Goal: Navigation & Orientation: Find specific page/section

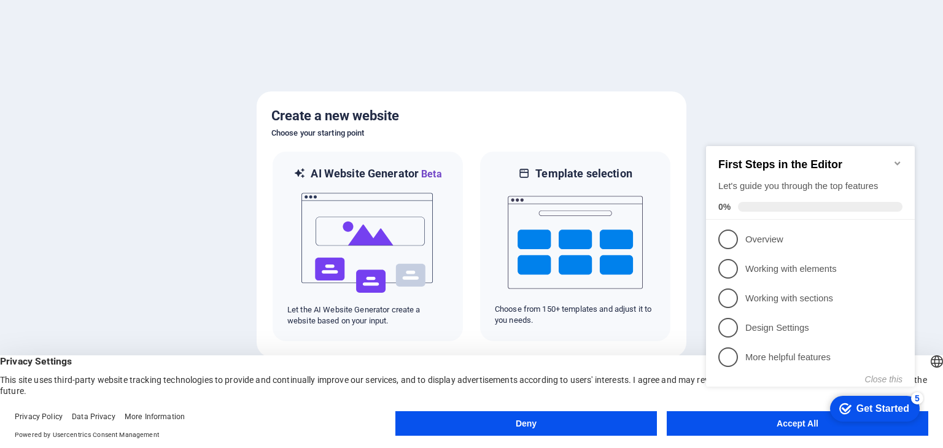
click at [899, 160] on icon "Minimize checklist" at bounding box center [898, 163] width 10 height 10
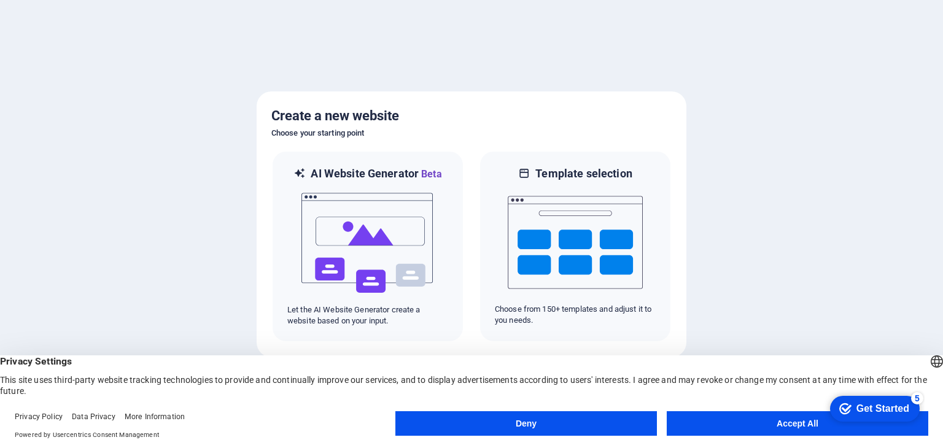
click at [792, 427] on button "Accept All" at bounding box center [798, 423] width 262 height 25
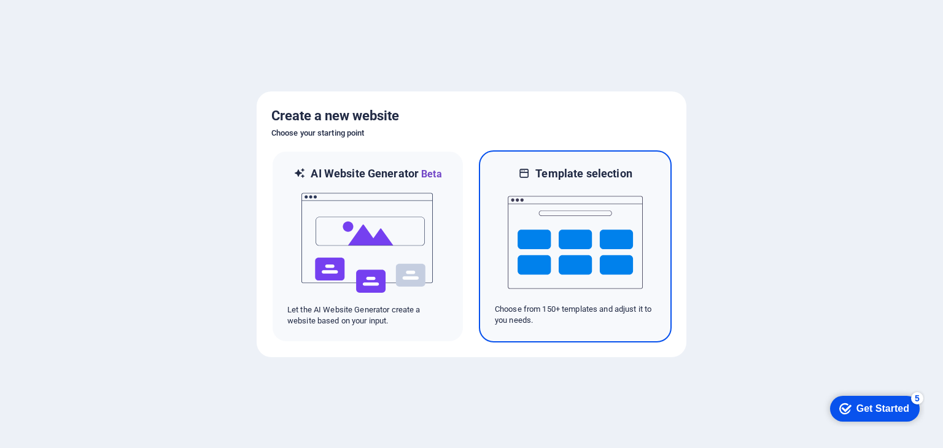
click at [537, 228] on img at bounding box center [575, 242] width 135 height 123
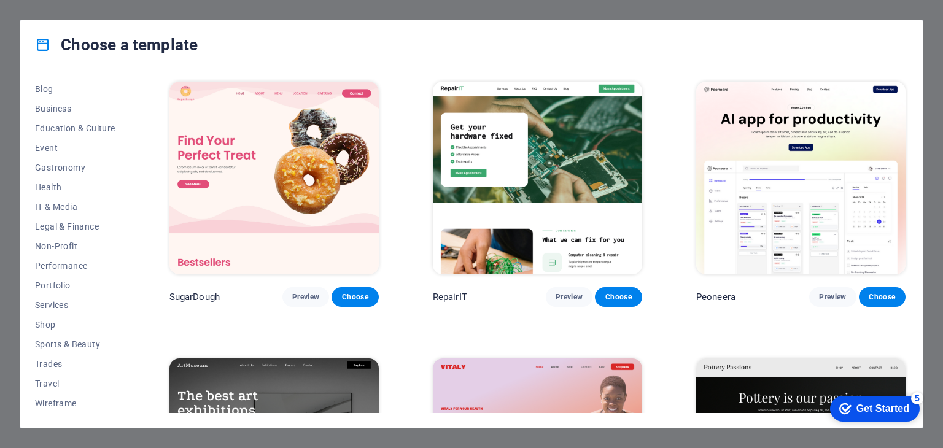
drag, startPoint x: 129, startPoint y: 330, endPoint x: 123, endPoint y: 192, distance: 137.7
click at [123, 192] on div "All Templates My Templates New Trending Landingpage Multipager Onepager Art & D…" at bounding box center [82, 246] width 95 height 334
click at [54, 125] on span "Business" at bounding box center [75, 130] width 80 height 10
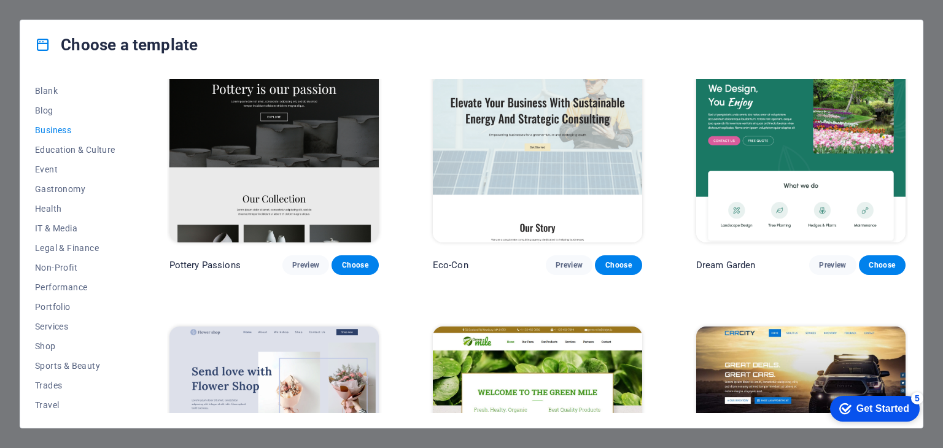
scroll to position [0, 0]
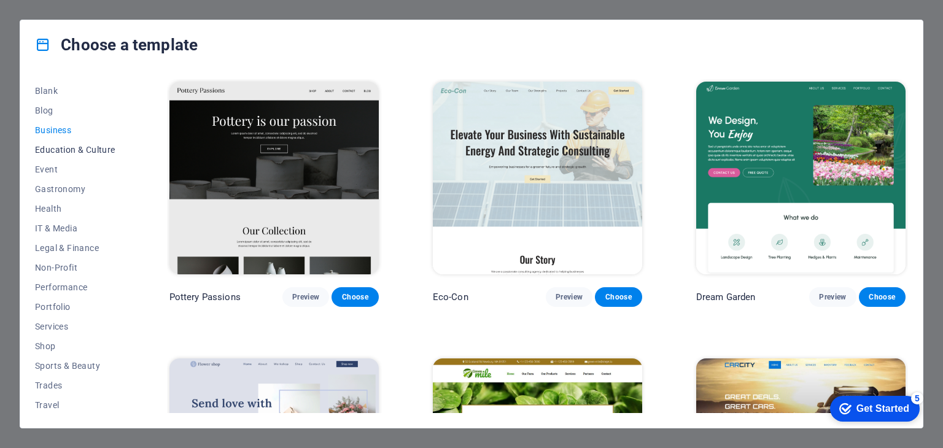
click at [52, 150] on span "Education & Culture" at bounding box center [75, 150] width 80 height 10
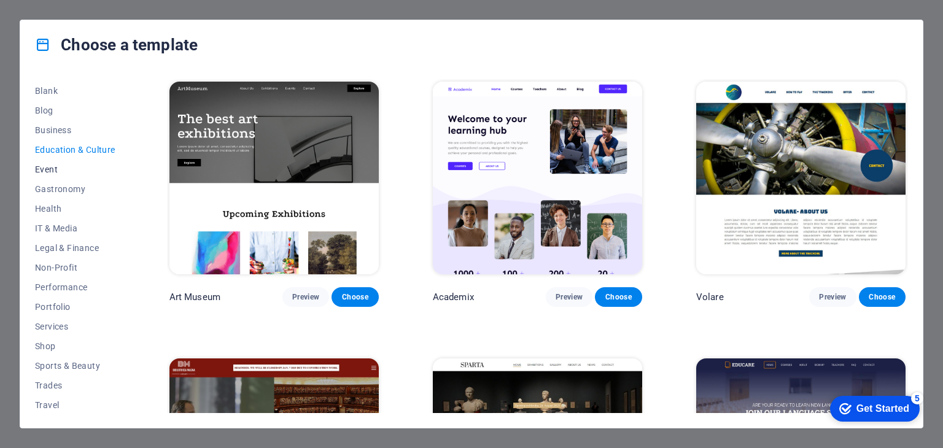
click at [37, 171] on span "Event" at bounding box center [75, 170] width 80 height 10
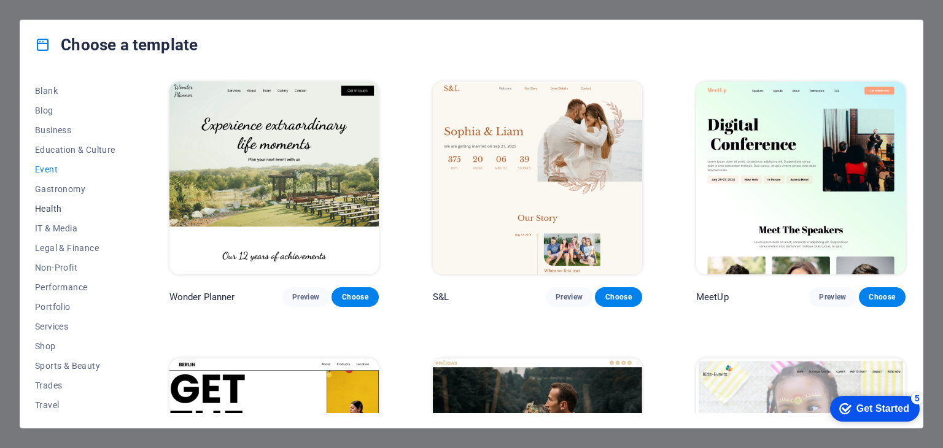
click at [56, 208] on span "Health" at bounding box center [75, 209] width 80 height 10
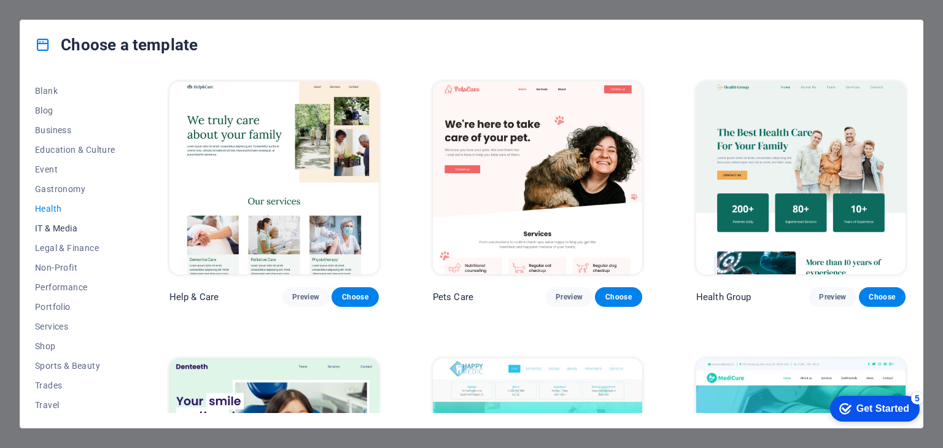
click at [60, 227] on span "IT & Media" at bounding box center [75, 229] width 80 height 10
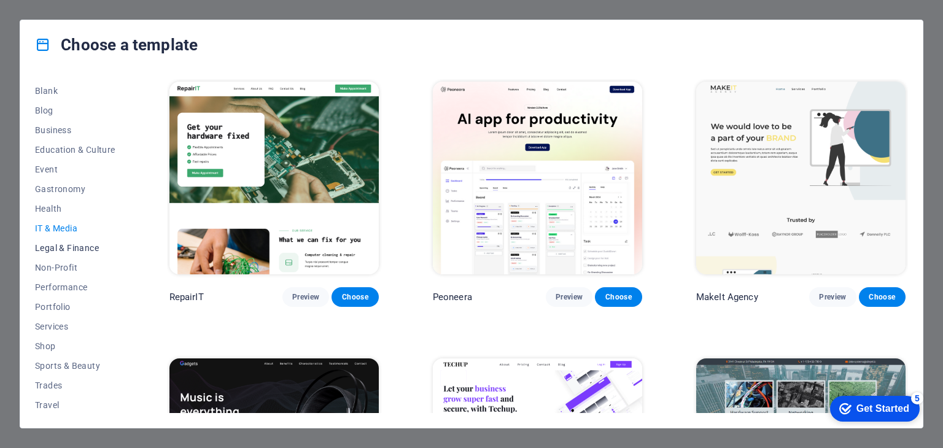
click at [90, 247] on span "Legal & Finance" at bounding box center [75, 248] width 80 height 10
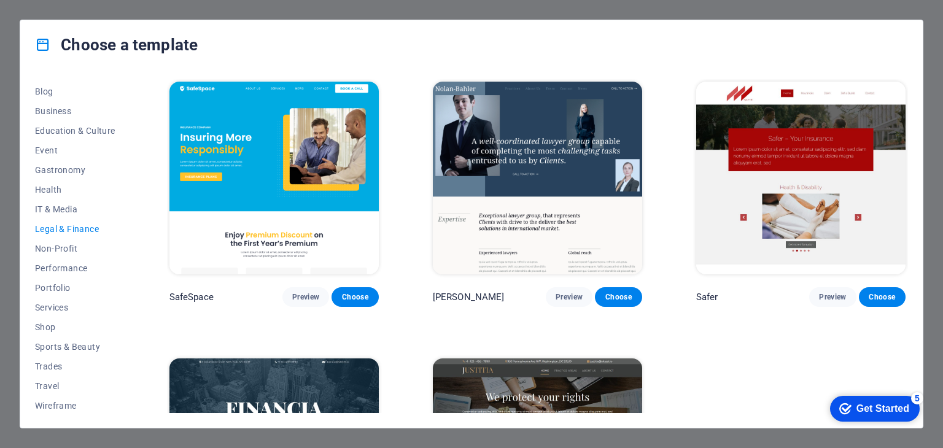
scroll to position [177, 0]
click at [61, 248] on span "Non-Profit" at bounding box center [75, 246] width 80 height 10
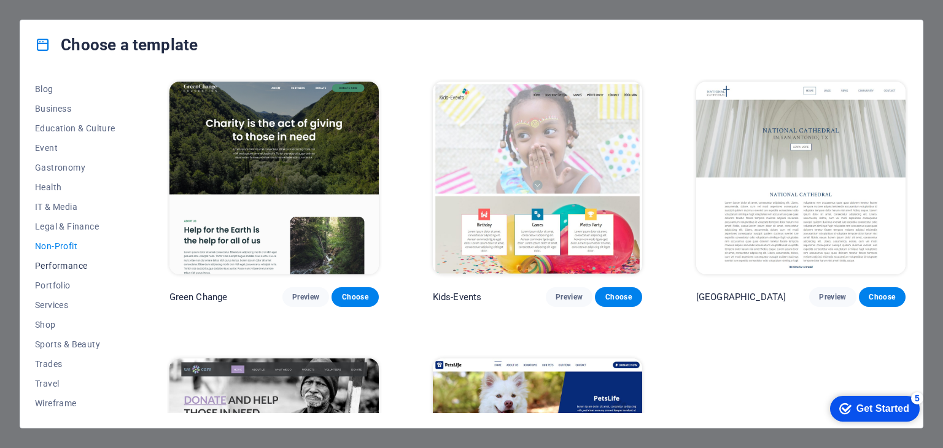
click at [61, 263] on span "Performance" at bounding box center [75, 266] width 80 height 10
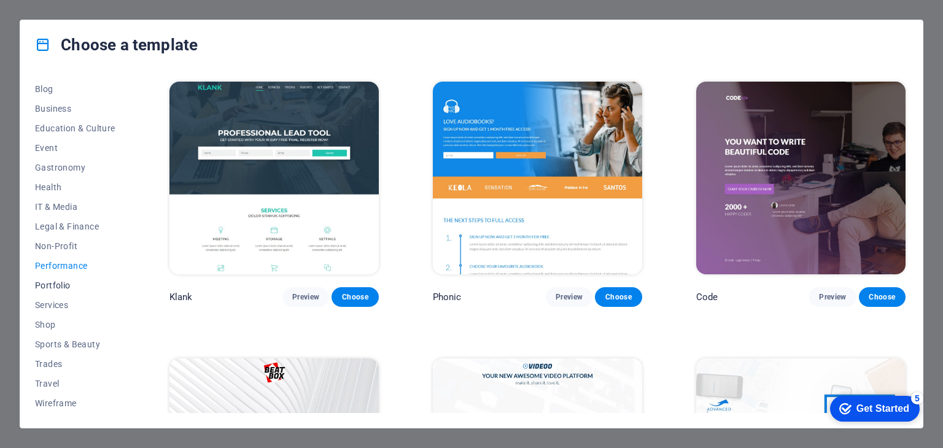
click at [53, 284] on span "Portfolio" at bounding box center [75, 286] width 80 height 10
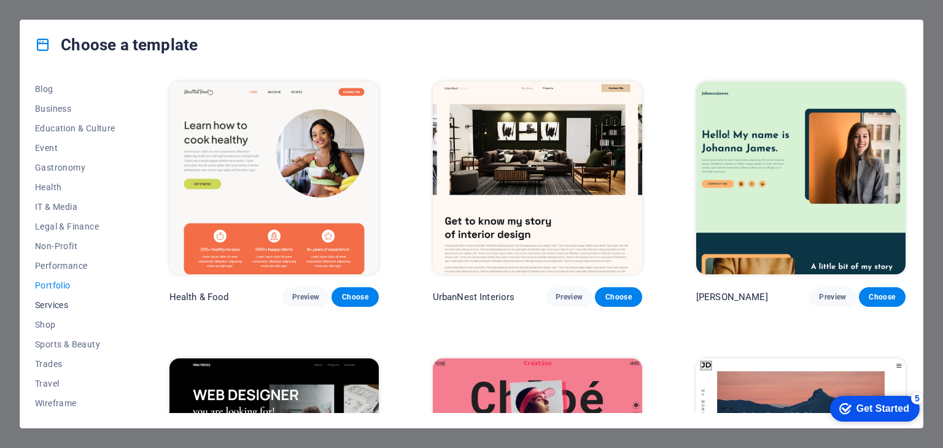
click at [50, 300] on span "Services" at bounding box center [75, 305] width 80 height 10
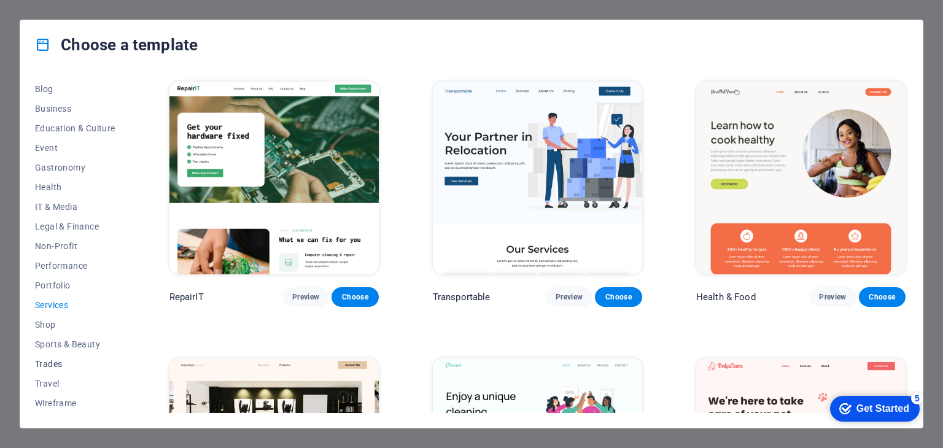
click at [51, 367] on span "Trades" at bounding box center [75, 364] width 80 height 10
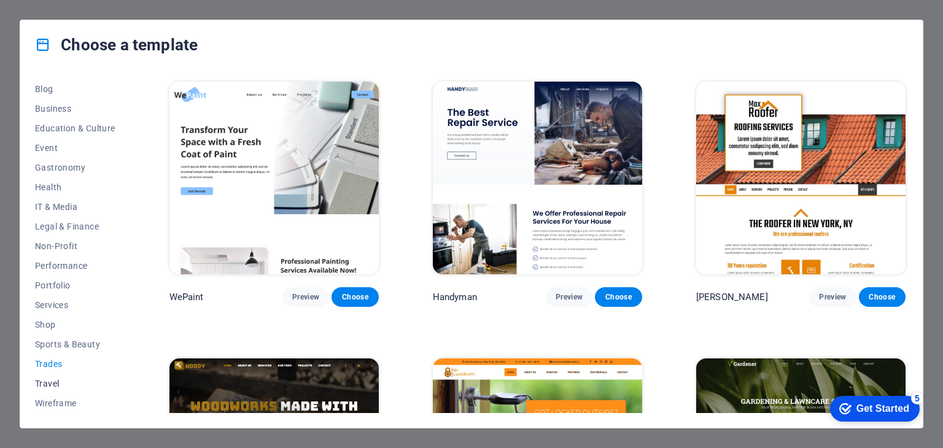
click at [52, 384] on span "Travel" at bounding box center [75, 384] width 80 height 10
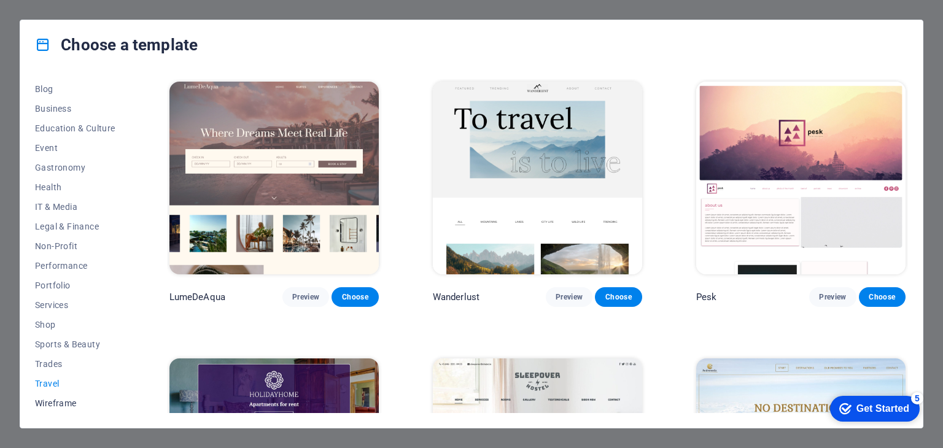
click at [56, 403] on span "Wireframe" at bounding box center [75, 404] width 80 height 10
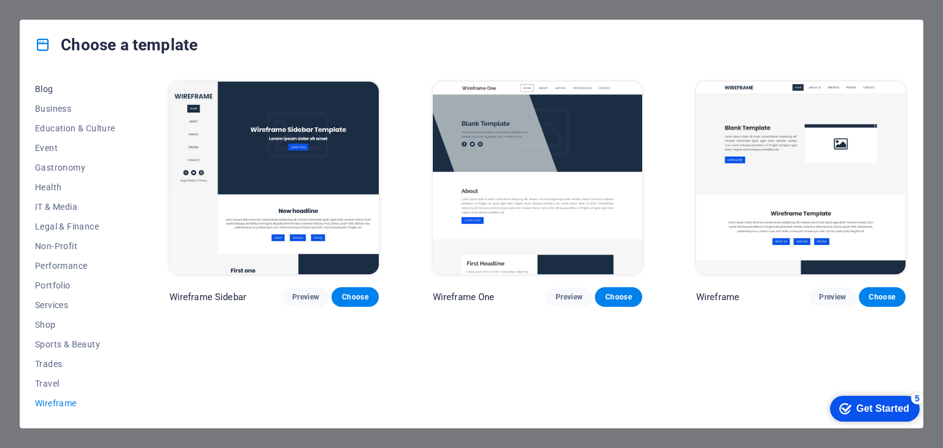
click at [45, 86] on span "Blog" at bounding box center [75, 89] width 80 height 10
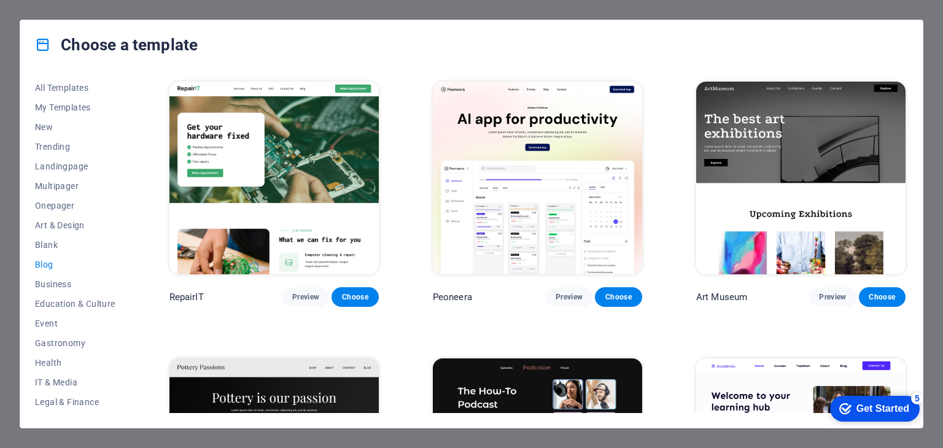
scroll to position [0, 0]
click at [53, 183] on span "Multipager" at bounding box center [75, 187] width 80 height 10
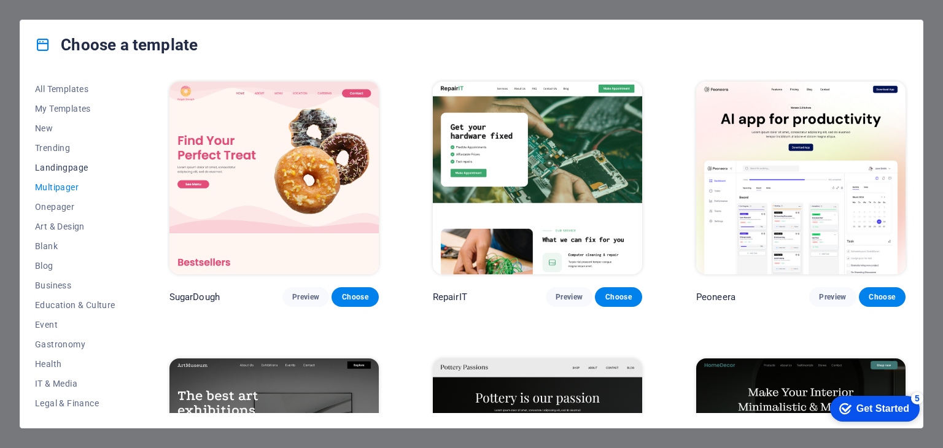
click at [58, 166] on span "Landingpage" at bounding box center [75, 168] width 80 height 10
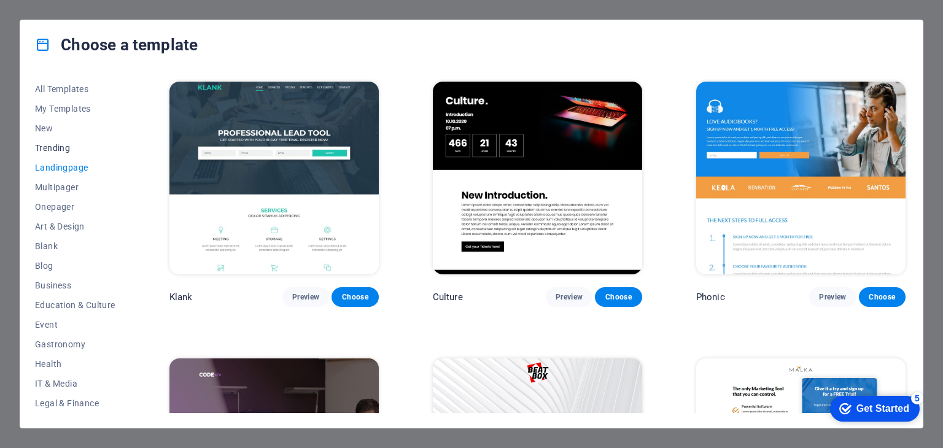
click at [55, 146] on span "Trending" at bounding box center [75, 148] width 80 height 10
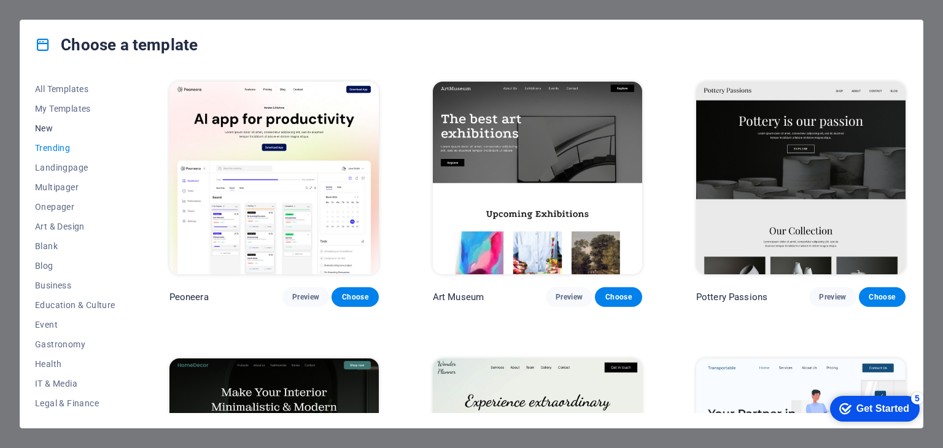
click at [39, 121] on button "New" at bounding box center [75, 129] width 80 height 20
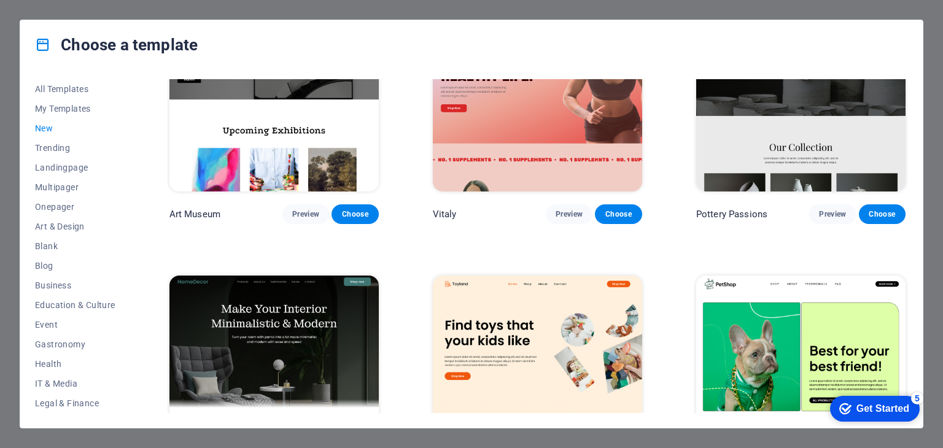
scroll to position [167, 0]
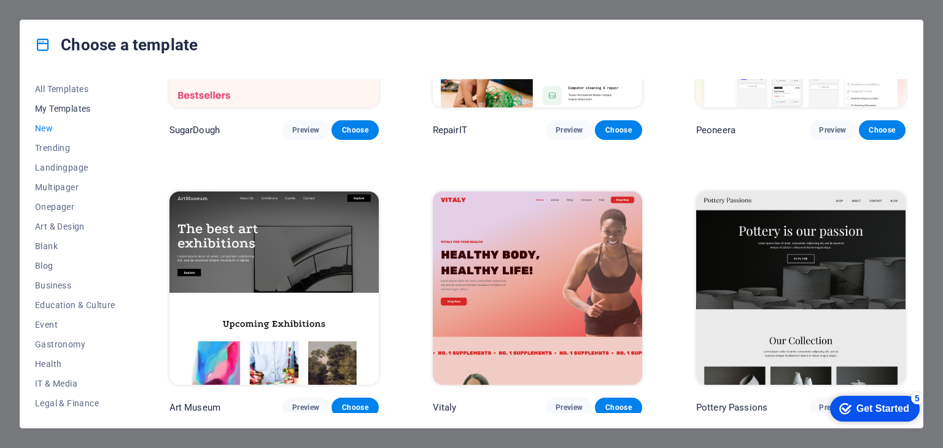
click at [63, 106] on span "My Templates" at bounding box center [75, 109] width 80 height 10
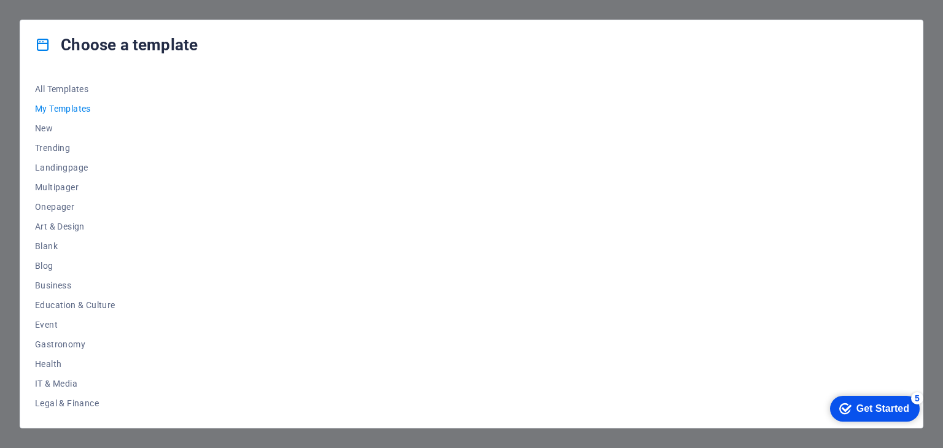
scroll to position [0, 0]
click at [64, 85] on span "All Templates" at bounding box center [75, 89] width 80 height 10
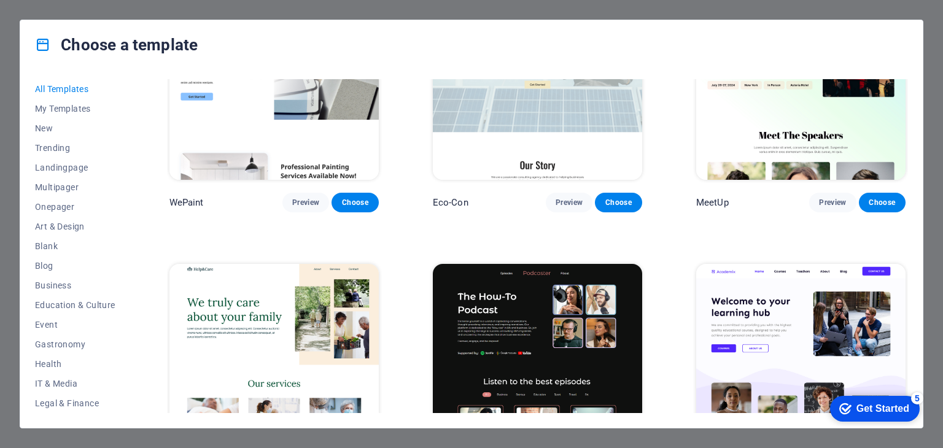
scroll to position [1228, 0]
